Goal: Information Seeking & Learning: Understand process/instructions

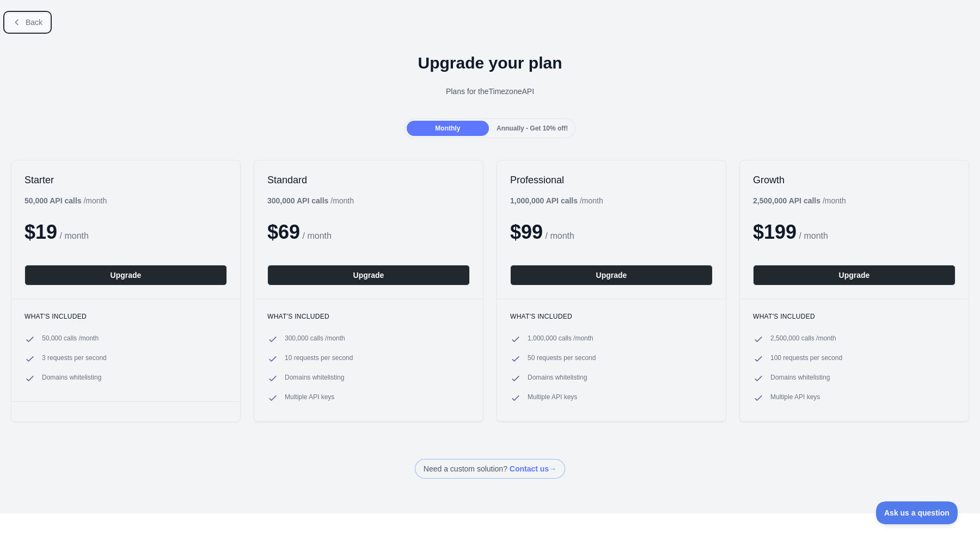
click at [42, 16] on button "Back" at bounding box center [27, 22] width 44 height 19
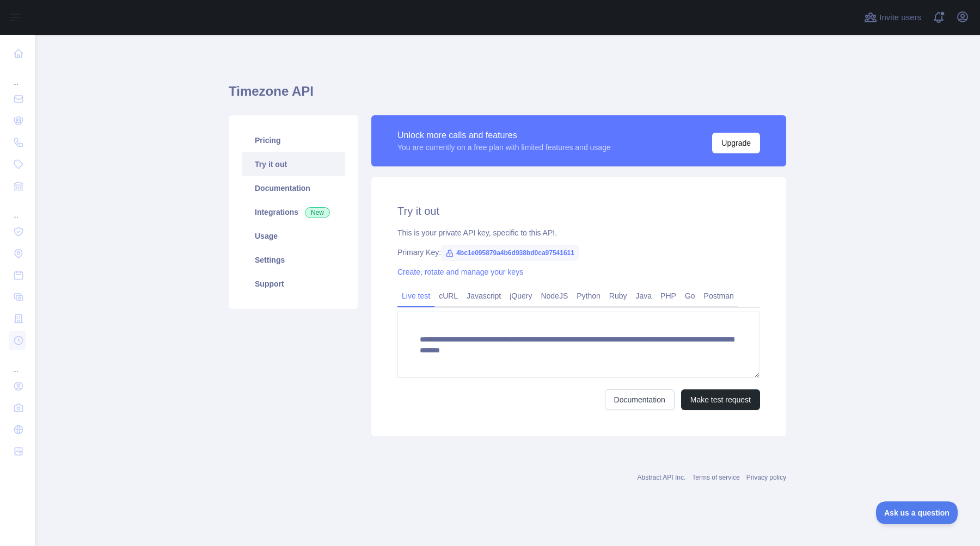
click at [481, 142] on div "You are currently on a free plan with limited features and usage" at bounding box center [503, 147] width 213 height 11
click at [488, 253] on span "4bc1e095879a4b6d938bd0ca97541611" at bounding box center [510, 253] width 138 height 16
click at [495, 302] on link "Javascript" at bounding box center [483, 295] width 43 height 17
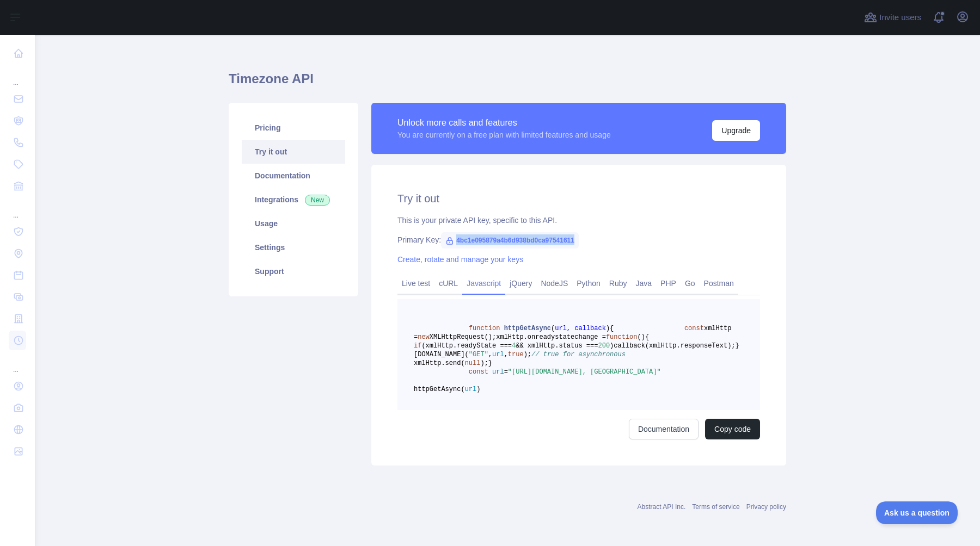
scroll to position [54, 0]
click at [719, 440] on button "Copy code" at bounding box center [732, 429] width 55 height 21
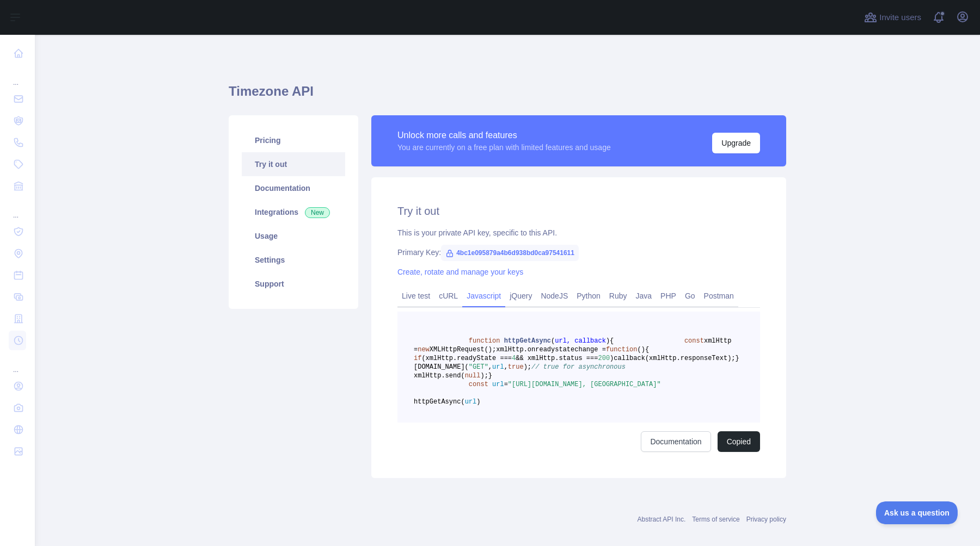
click at [259, 91] on h1 "Timezone API" at bounding box center [507, 96] width 557 height 26
click at [261, 217] on link "Integrations New" at bounding box center [293, 212] width 103 height 24
click at [207, 109] on main "Timezone API Pricing Try it out Documentation Integrations New Usage Settings S…" at bounding box center [507, 291] width 945 height 512
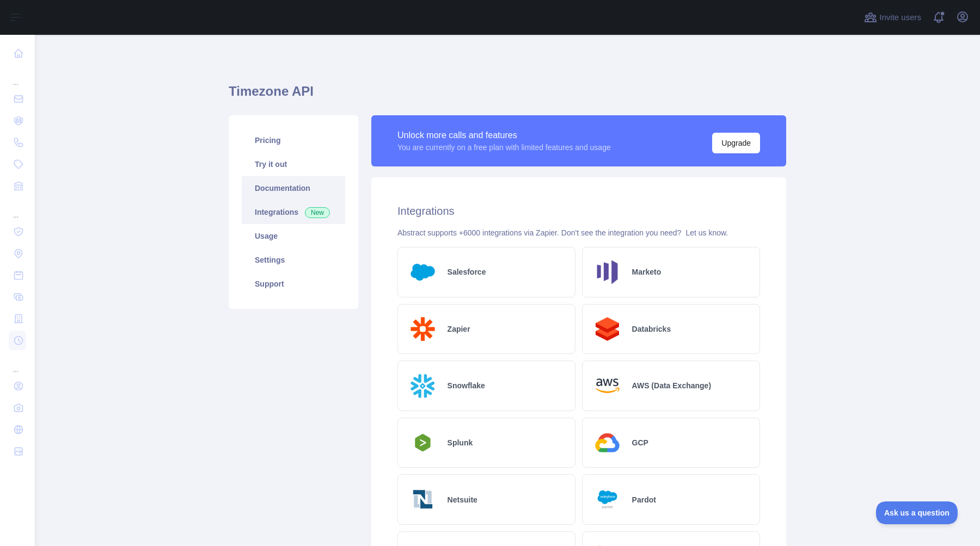
click at [281, 191] on link "Documentation" at bounding box center [293, 188] width 103 height 24
